Goal: Find specific page/section: Find specific page/section

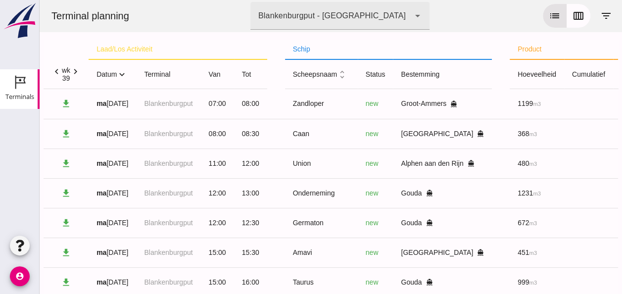
click at [120, 76] on icon "expand_more" at bounding box center [122, 74] width 10 height 10
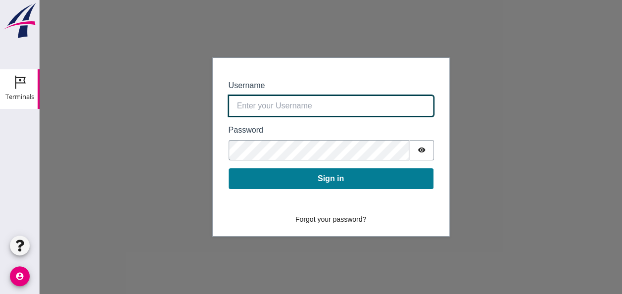
type input "0390.shp+bon@vanoord.com"
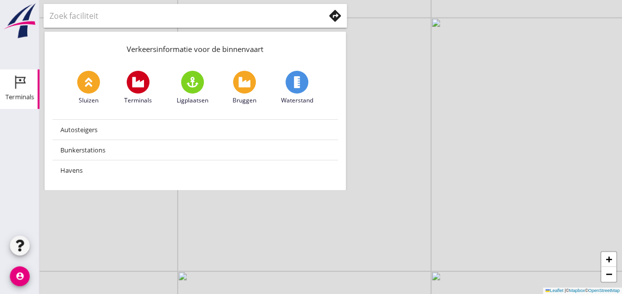
click at [13, 93] on div "Terminals" at bounding box center [19, 97] width 29 height 14
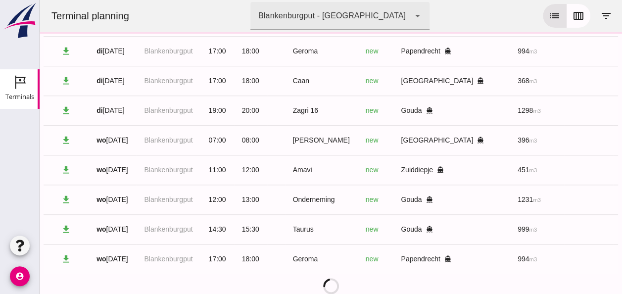
scroll to position [421, 0]
